Goal: Information Seeking & Learning: Check status

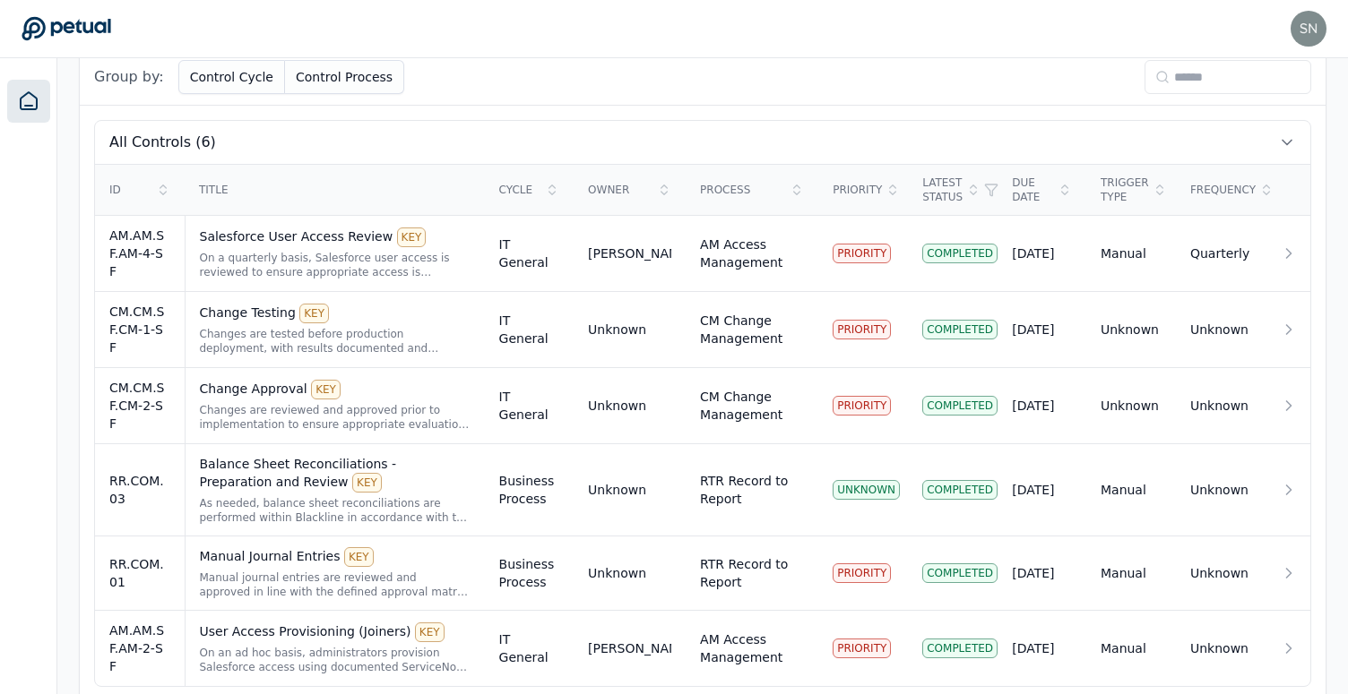
scroll to position [591, 0]
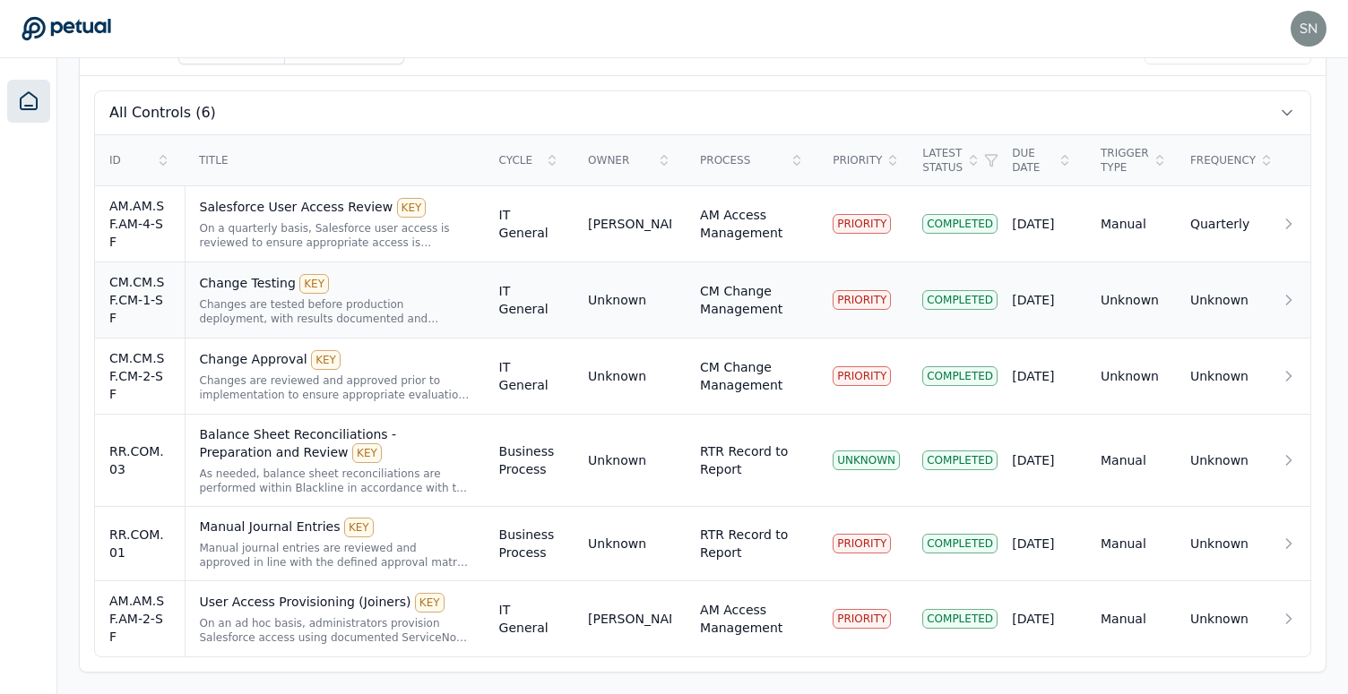
click at [371, 306] on div "Changes are tested before production deployment, with results documented and re…" at bounding box center [335, 311] width 271 height 29
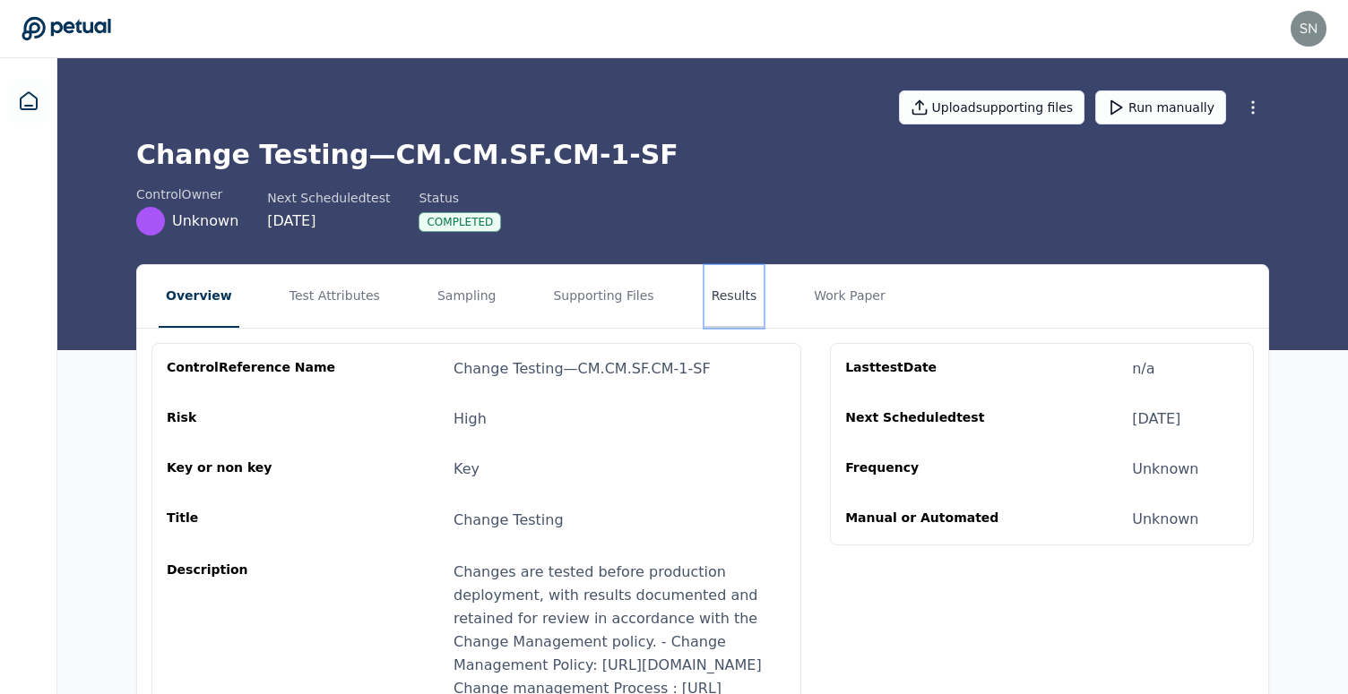
click at [704, 302] on button "Results" at bounding box center [734, 296] width 60 height 63
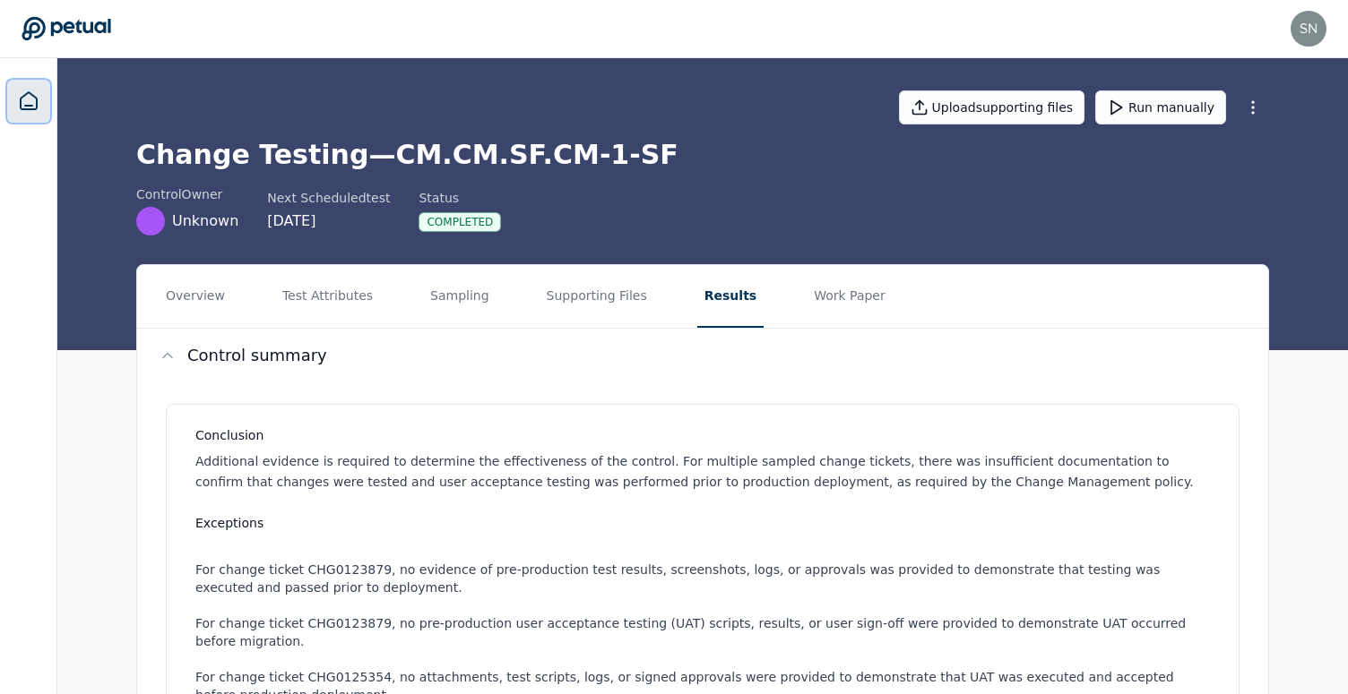
click at [19, 91] on icon at bounding box center [29, 102] width 22 height 22
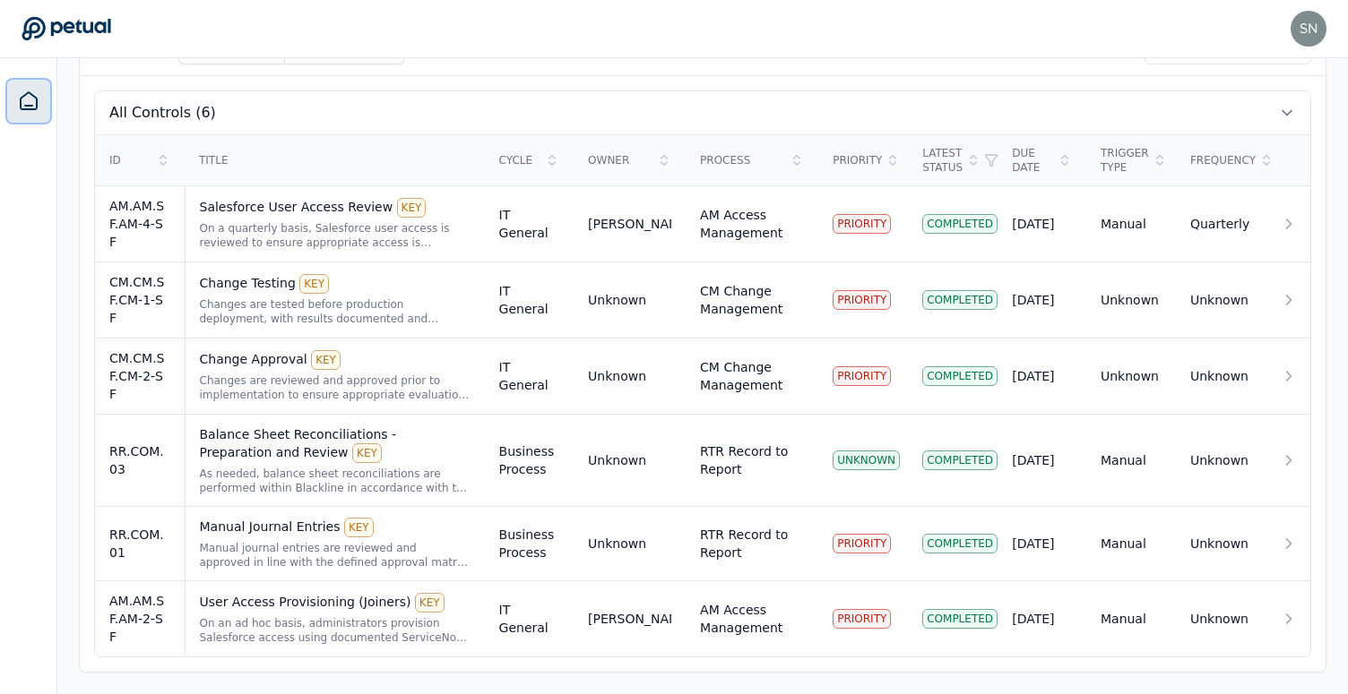
scroll to position [586, 0]
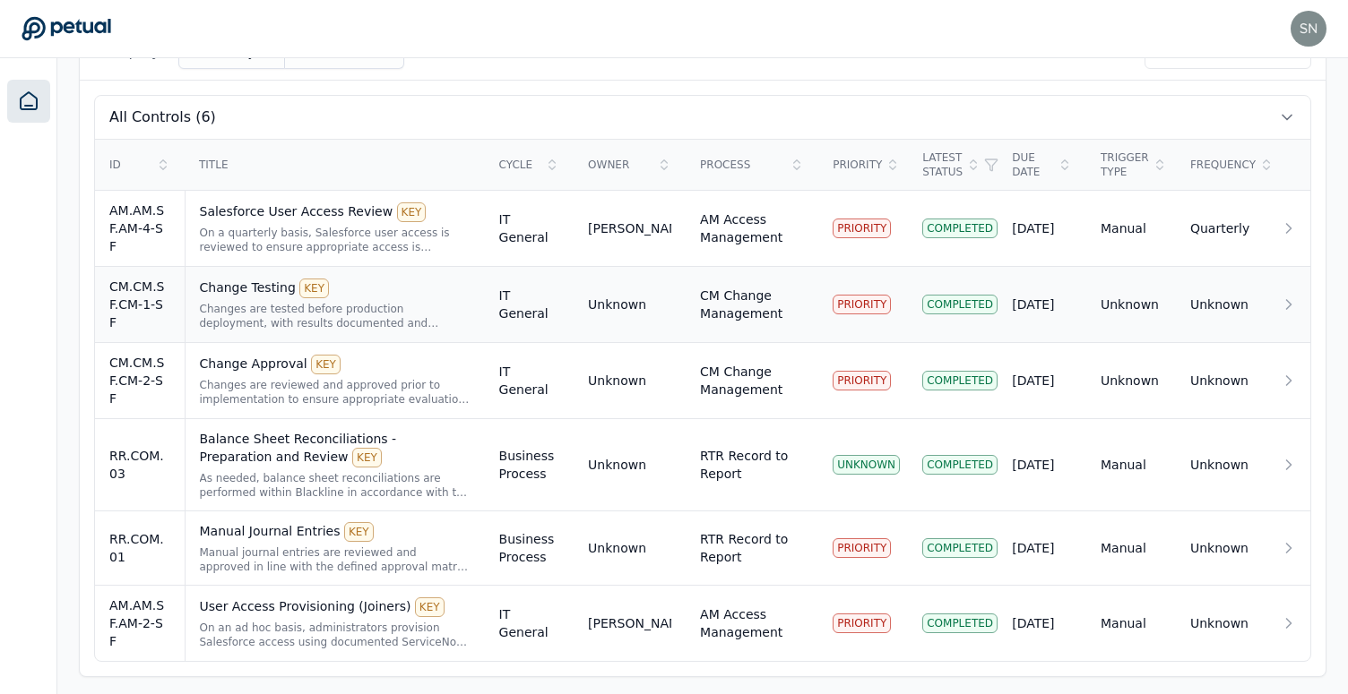
click at [366, 304] on div "Changes are tested before production deployment, with results documented and re…" at bounding box center [335, 316] width 271 height 29
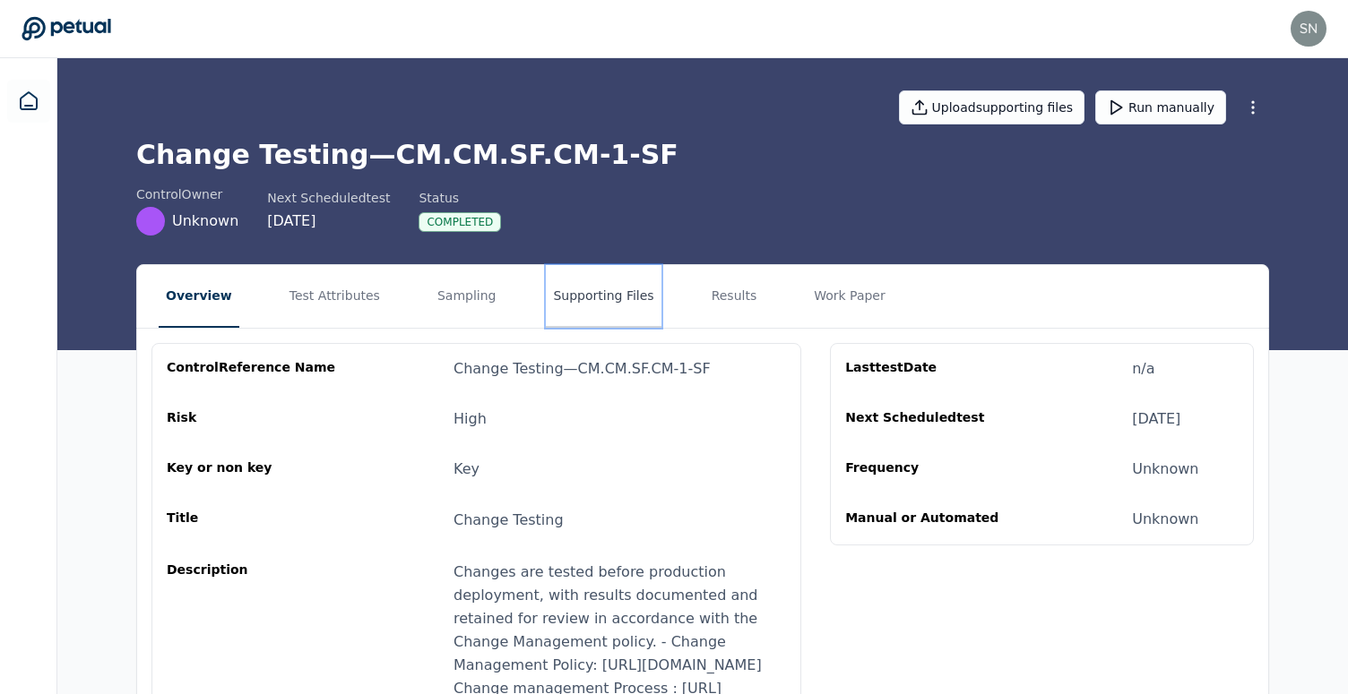
click at [583, 309] on button "Supporting Files" at bounding box center [603, 296] width 115 height 63
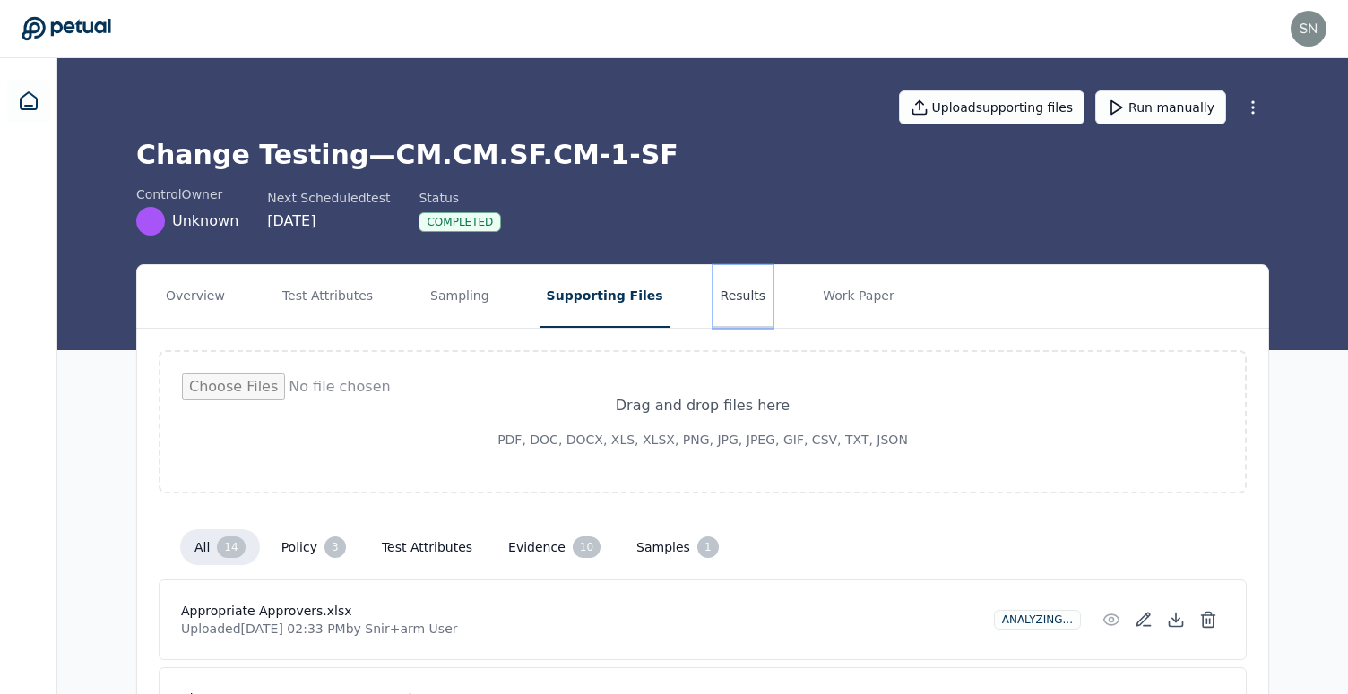
click at [720, 302] on button "Results" at bounding box center [743, 296] width 60 height 63
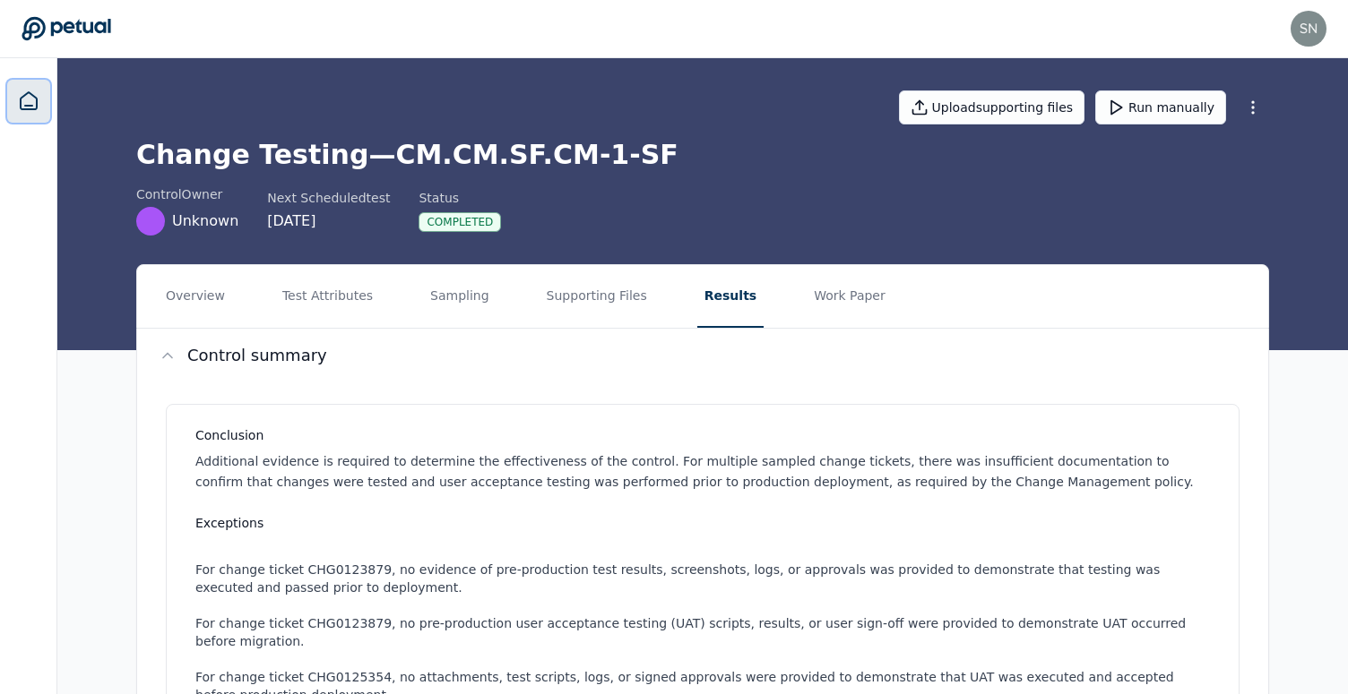
click at [38, 97] on icon at bounding box center [29, 102] width 22 height 22
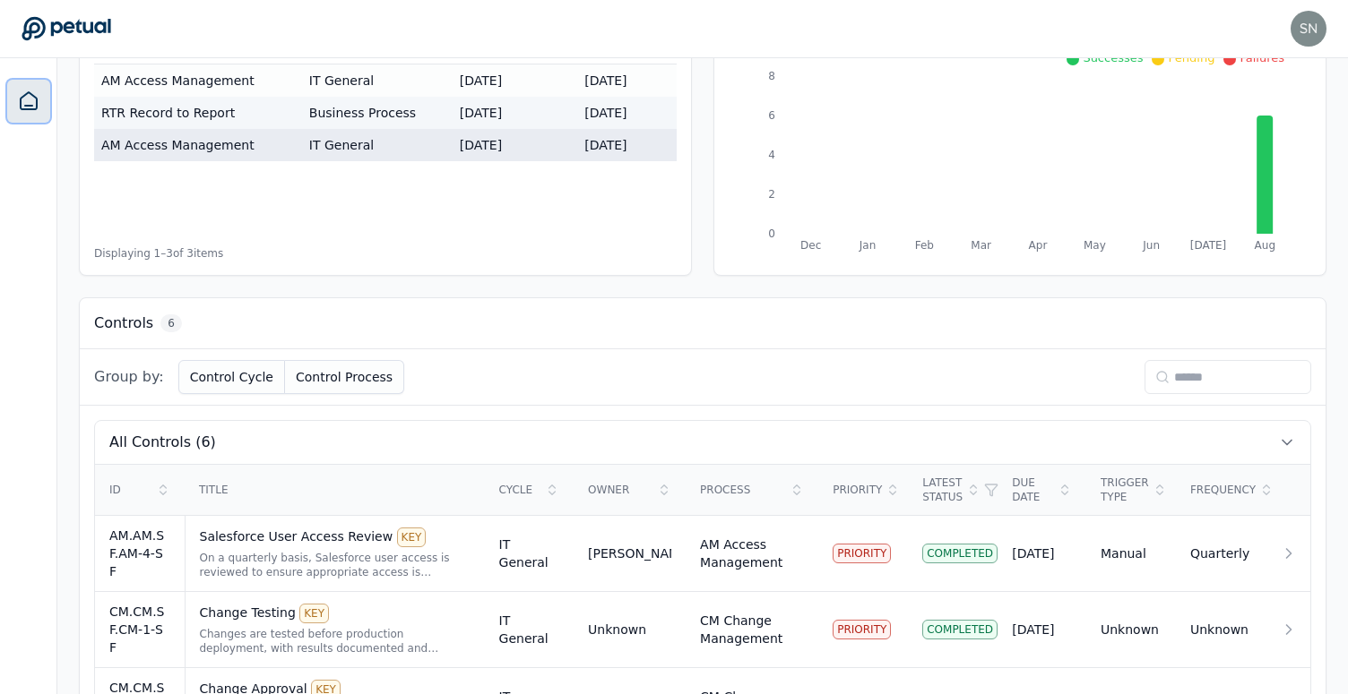
scroll to position [443, 0]
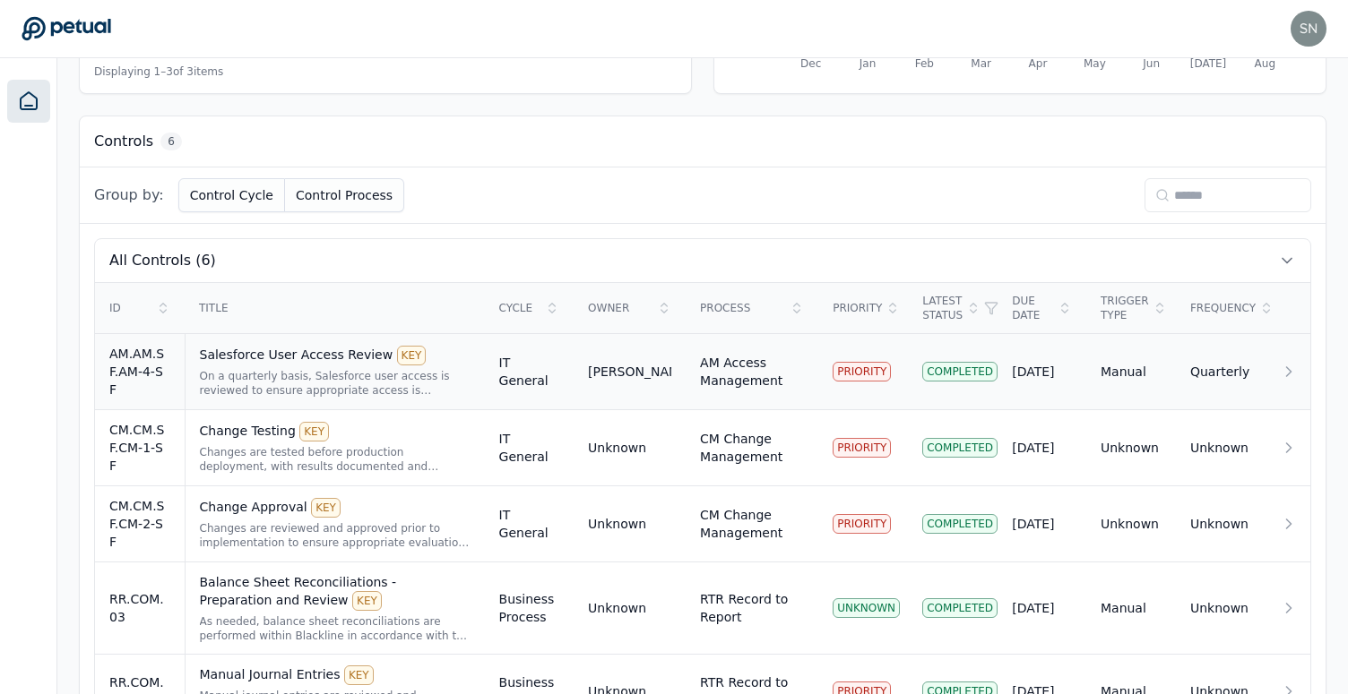
click at [361, 388] on div "On a quarterly basis, Salesforce user access is reviewed to ensure appropriate …" at bounding box center [335, 383] width 271 height 29
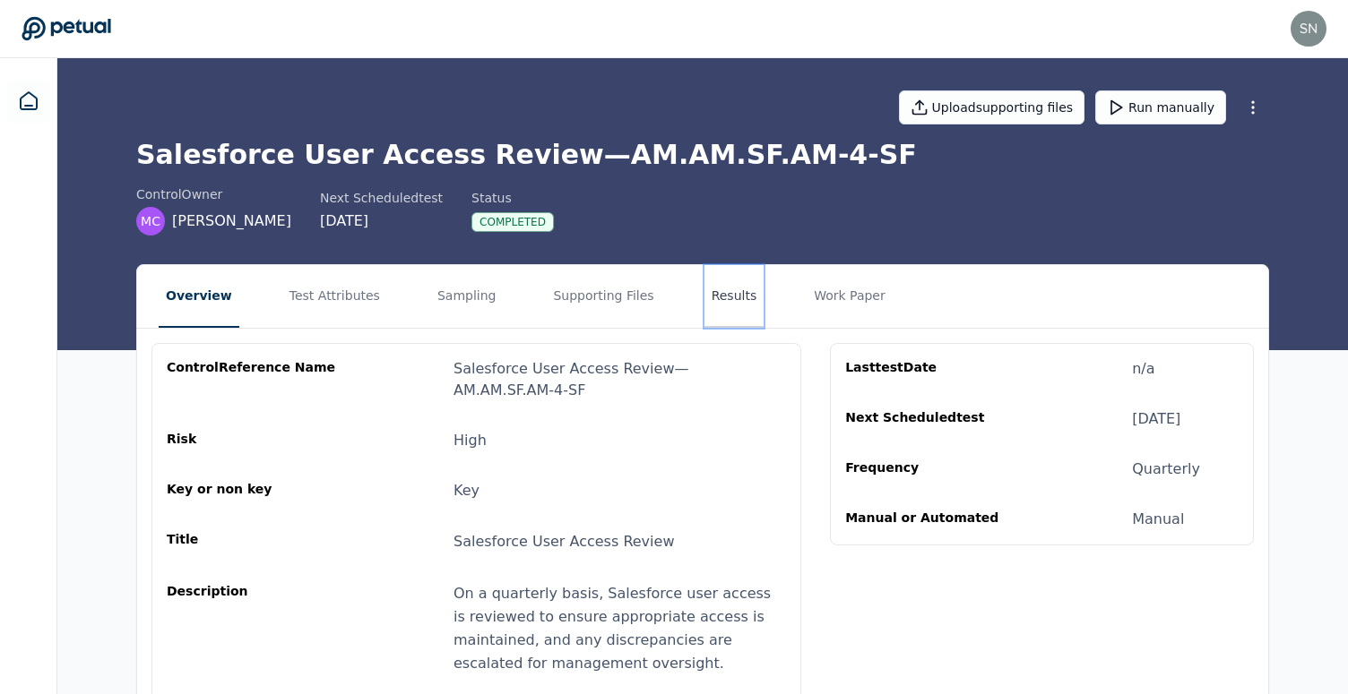
click at [704, 294] on button "Results" at bounding box center [734, 296] width 60 height 63
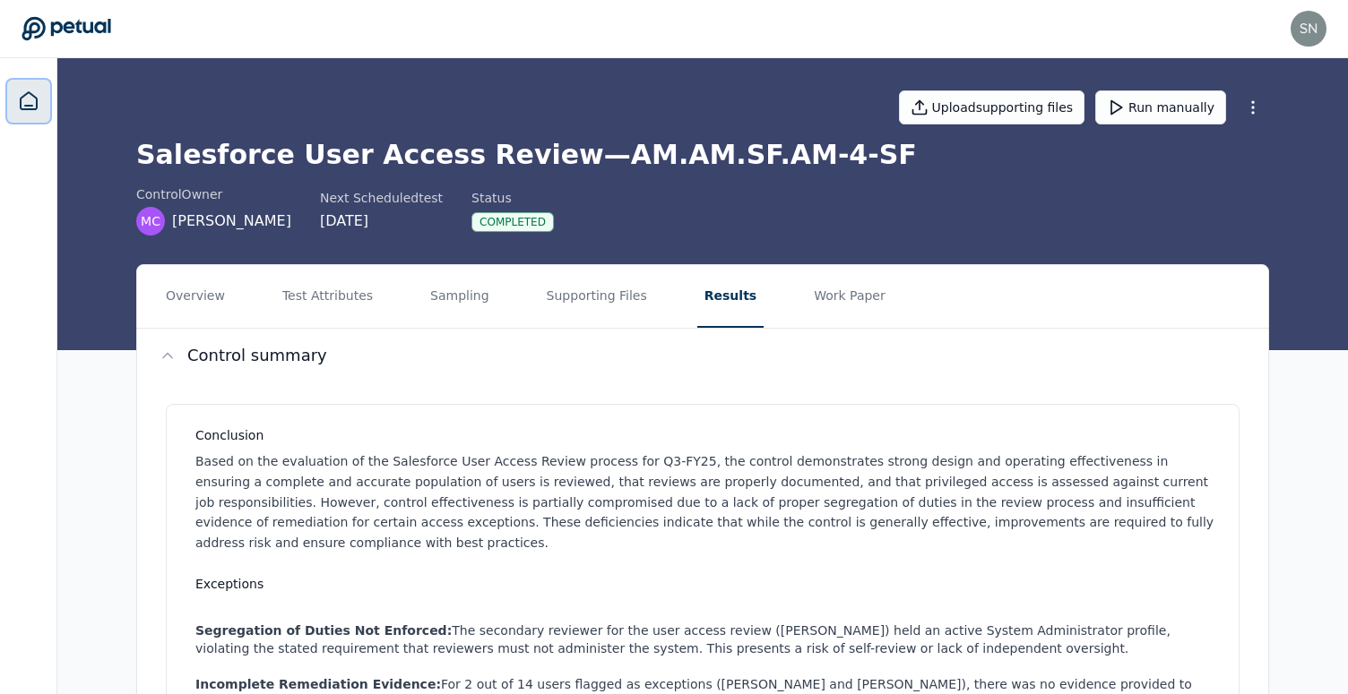
click at [26, 104] on icon at bounding box center [29, 102] width 22 height 22
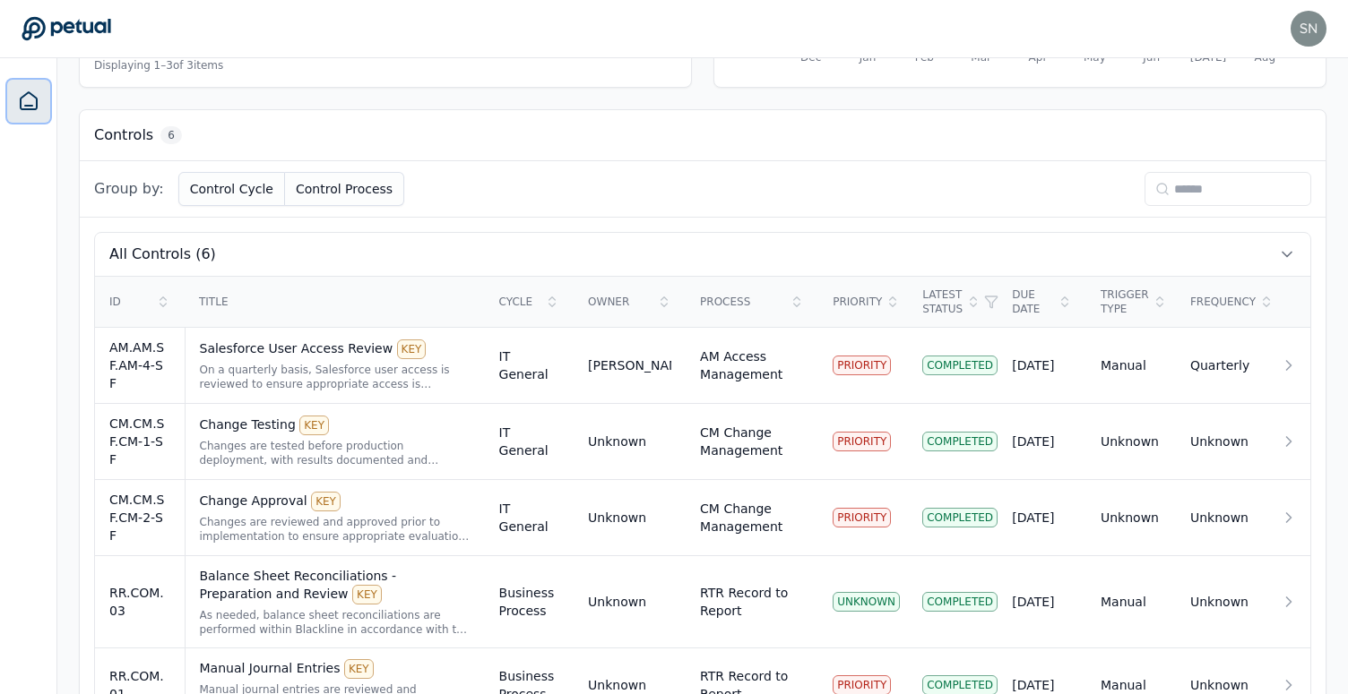
scroll to position [591, 0]
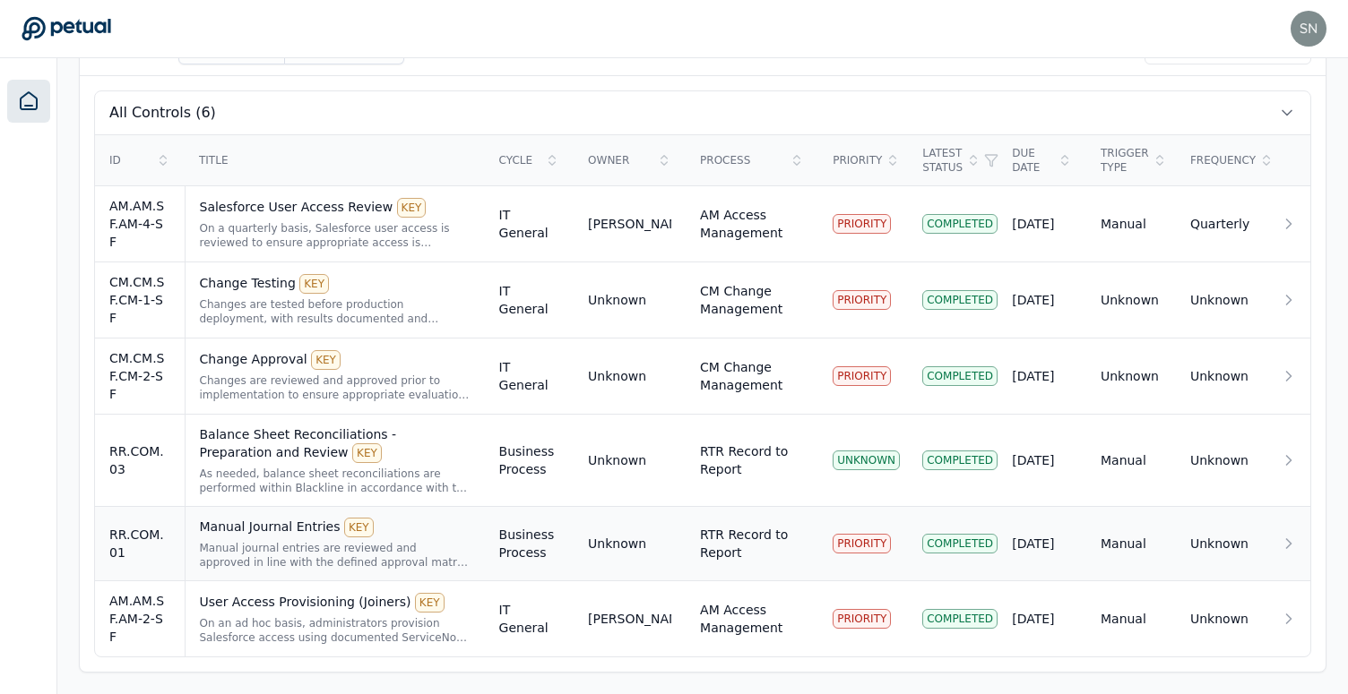
click at [412, 545] on div "Manual journal entries are reviewed and approved in line with the defined appro…" at bounding box center [335, 555] width 271 height 29
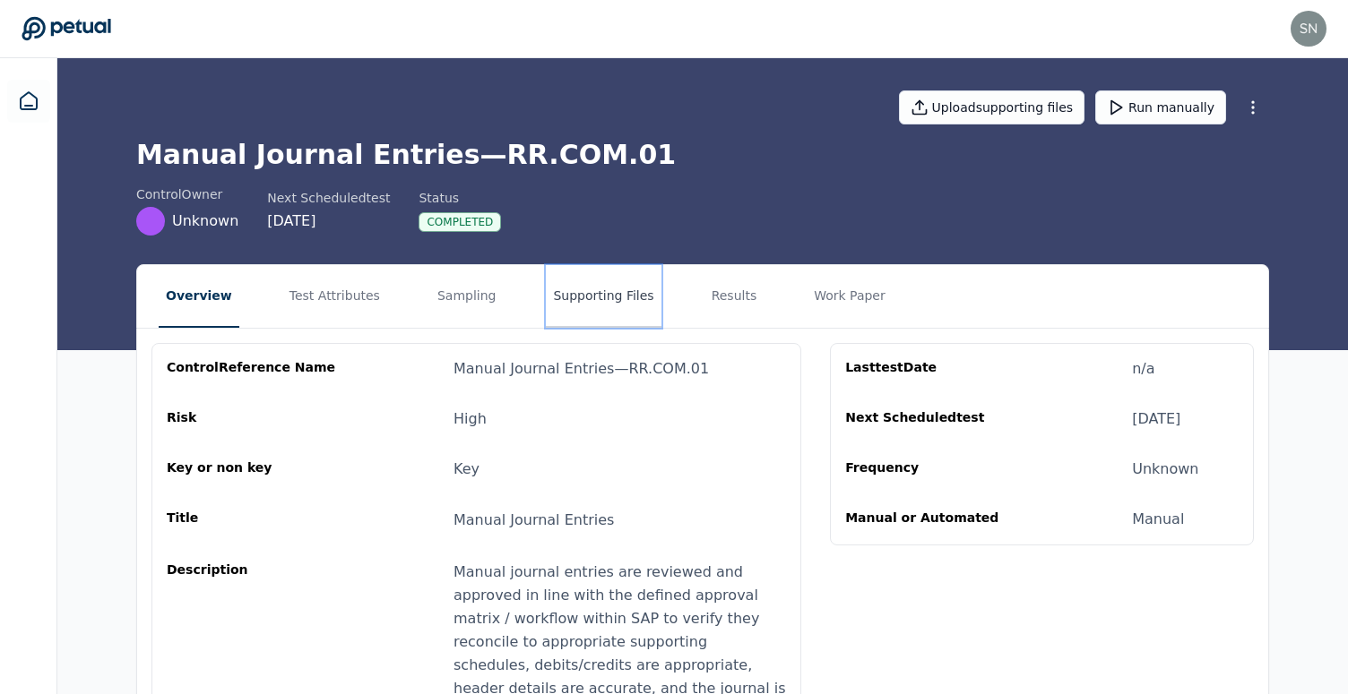
click at [546, 291] on button "Supporting Files" at bounding box center [603, 296] width 115 height 63
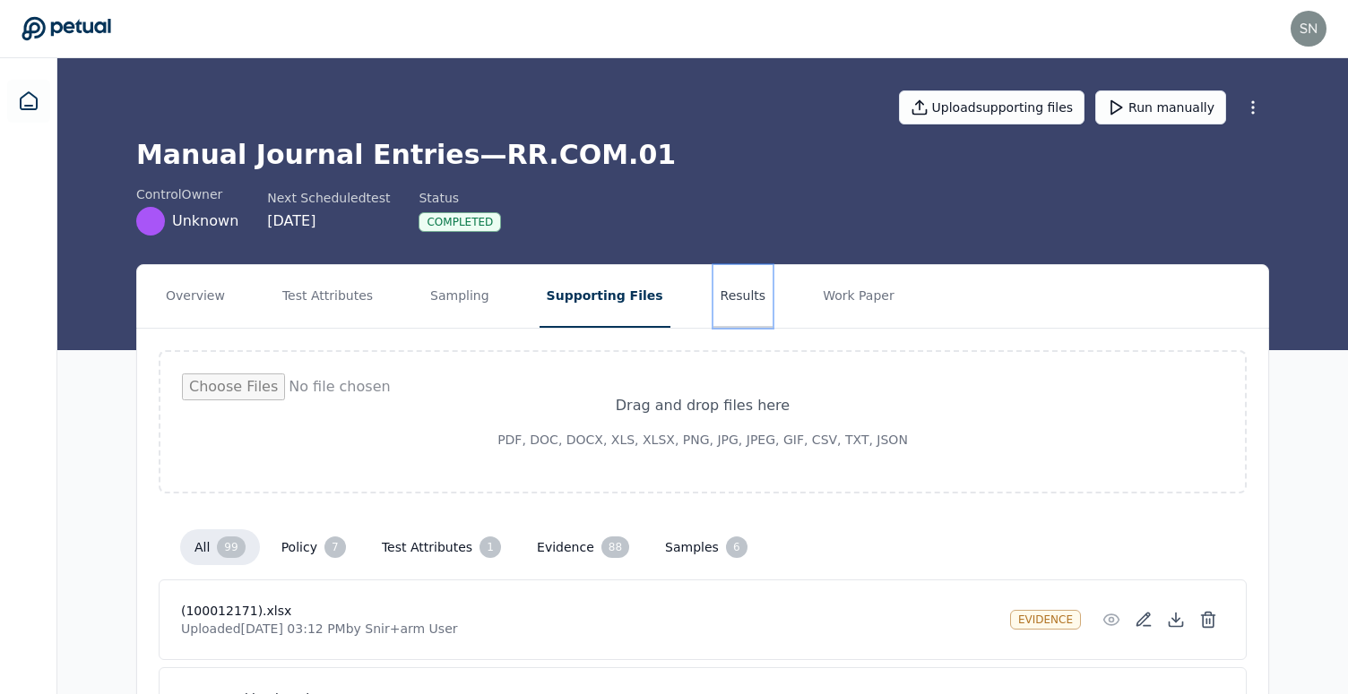
click at [713, 300] on button "Results" at bounding box center [743, 296] width 60 height 63
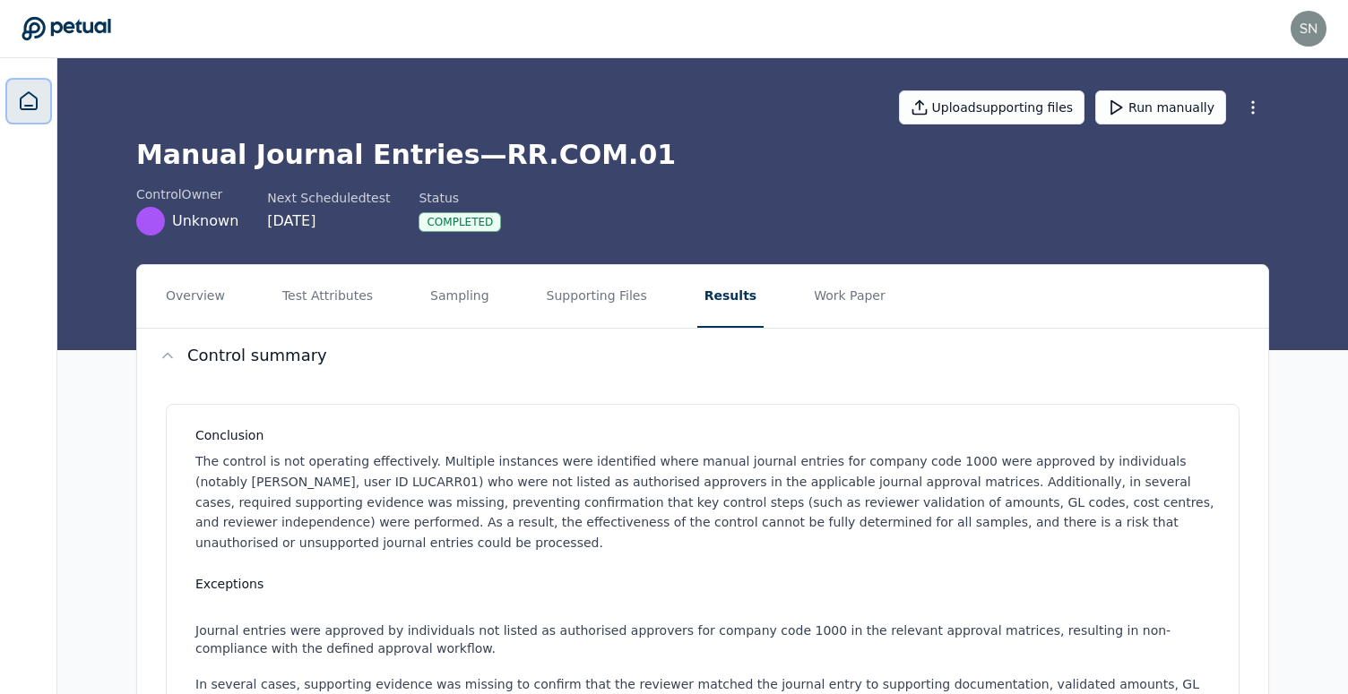
click at [34, 108] on icon at bounding box center [29, 100] width 16 height 17
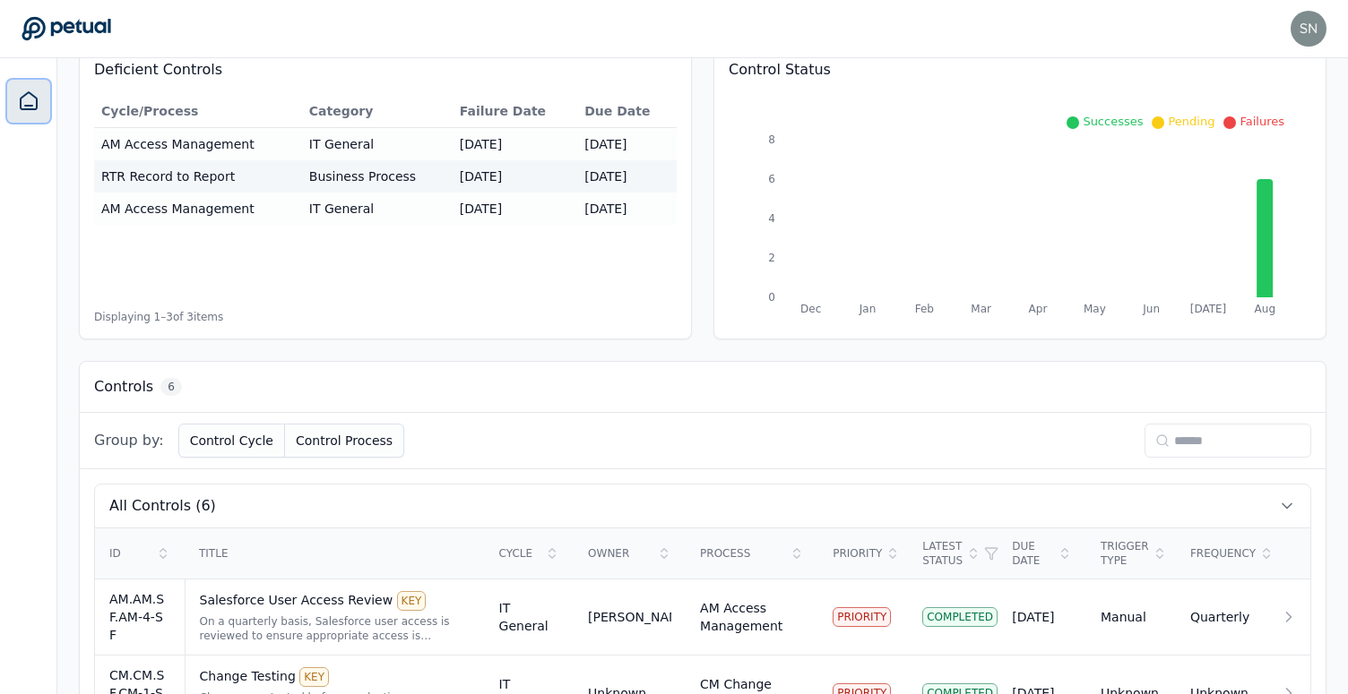
scroll to position [77, 0]
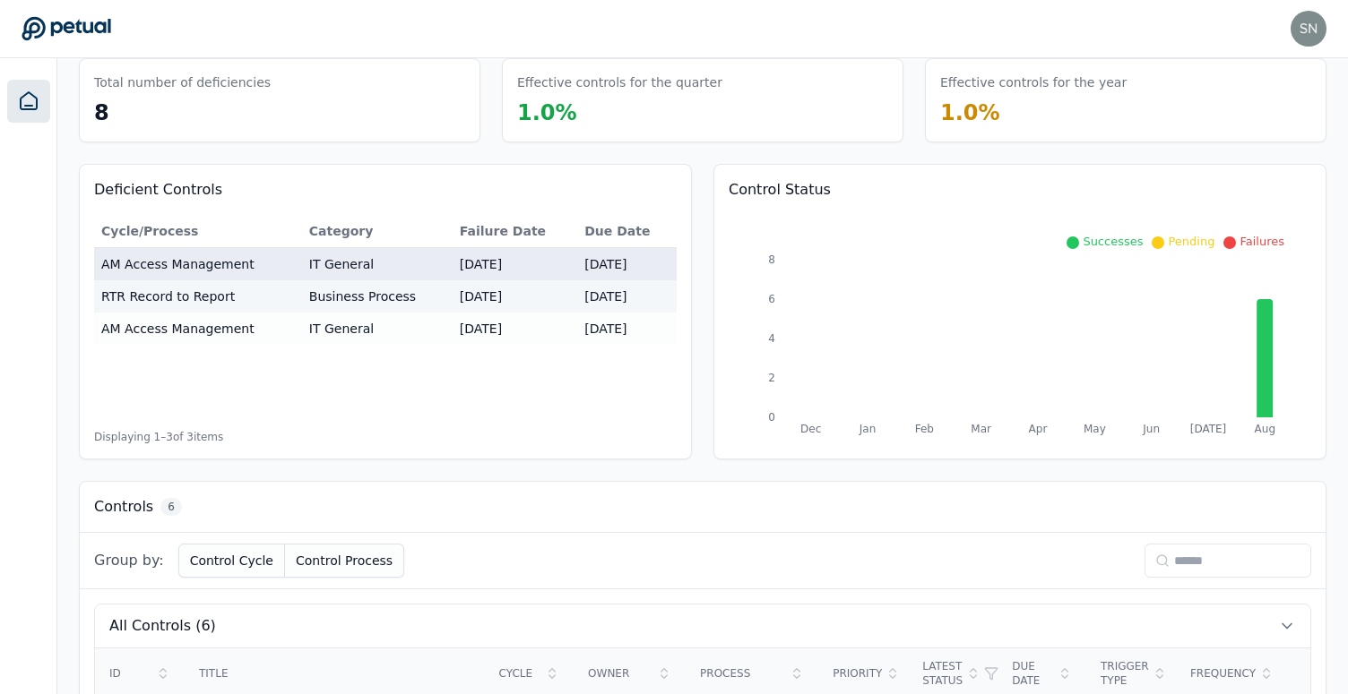
click at [196, 265] on td "AM Access Management" at bounding box center [198, 264] width 208 height 33
type input "**********"
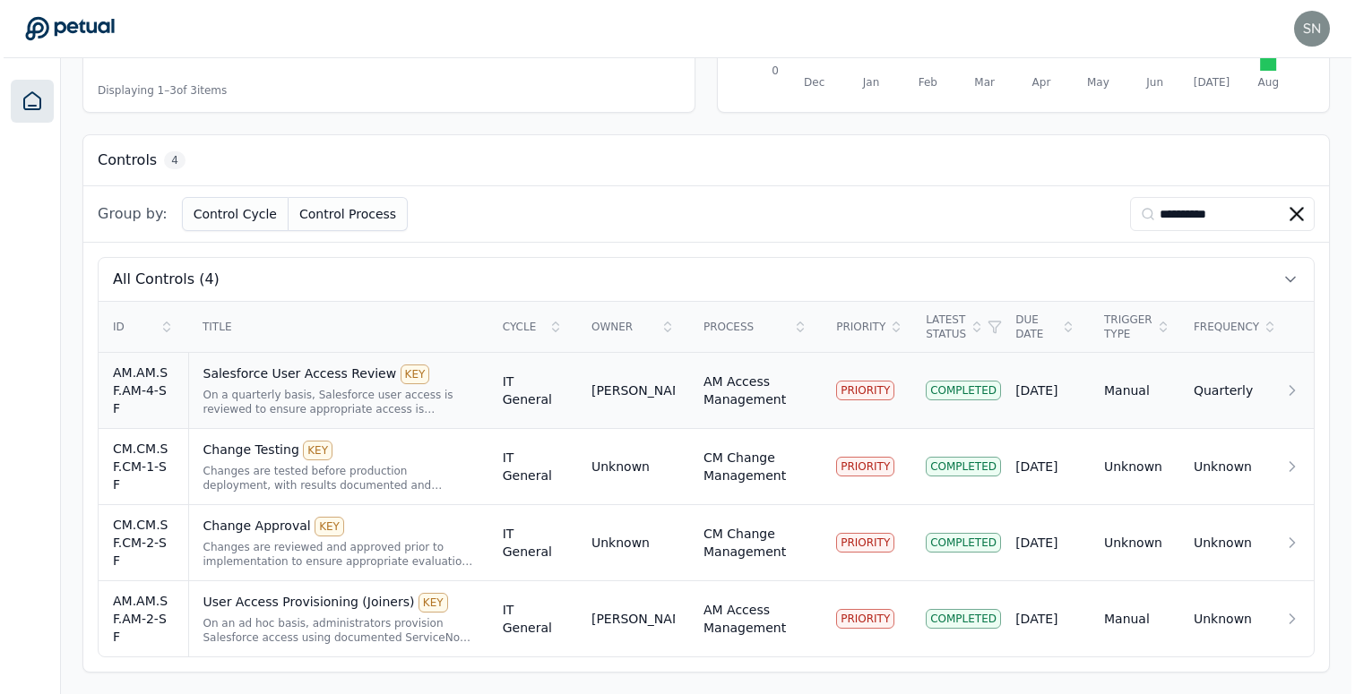
scroll to position [0, 0]
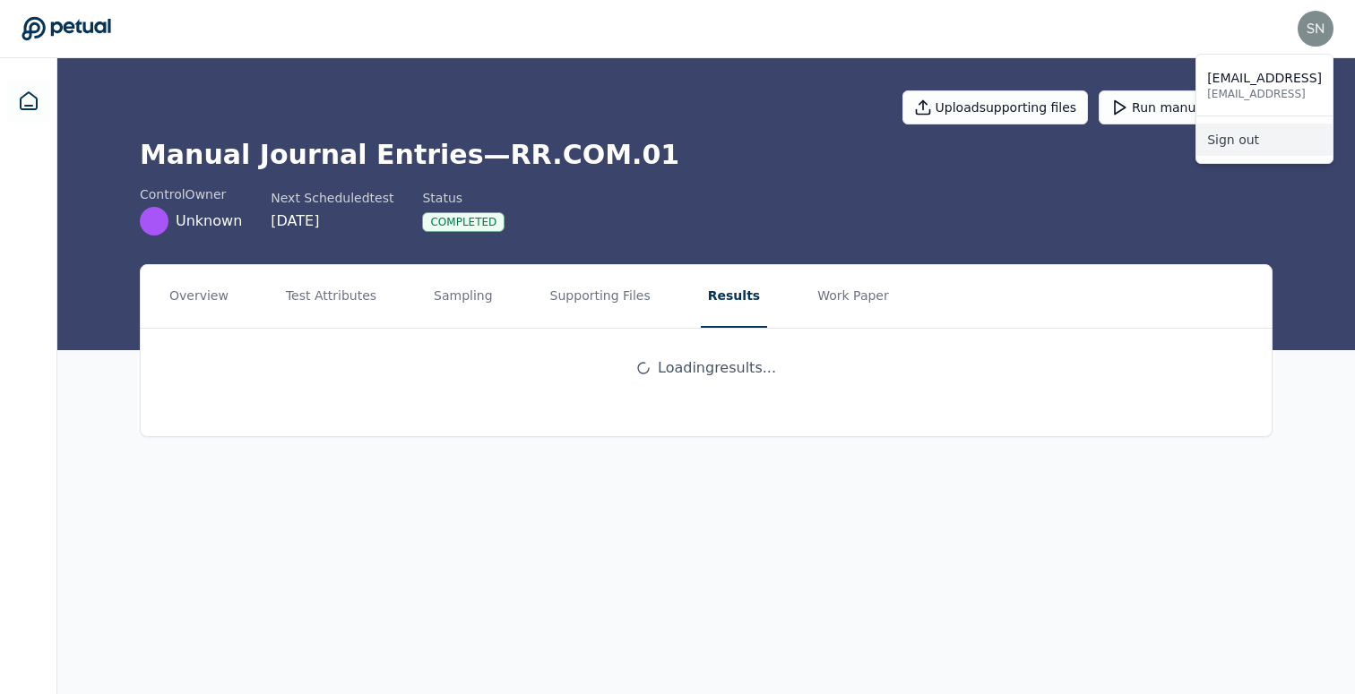
click at [1251, 143] on link "Sign out" at bounding box center [1264, 140] width 136 height 32
